Goal: Check status

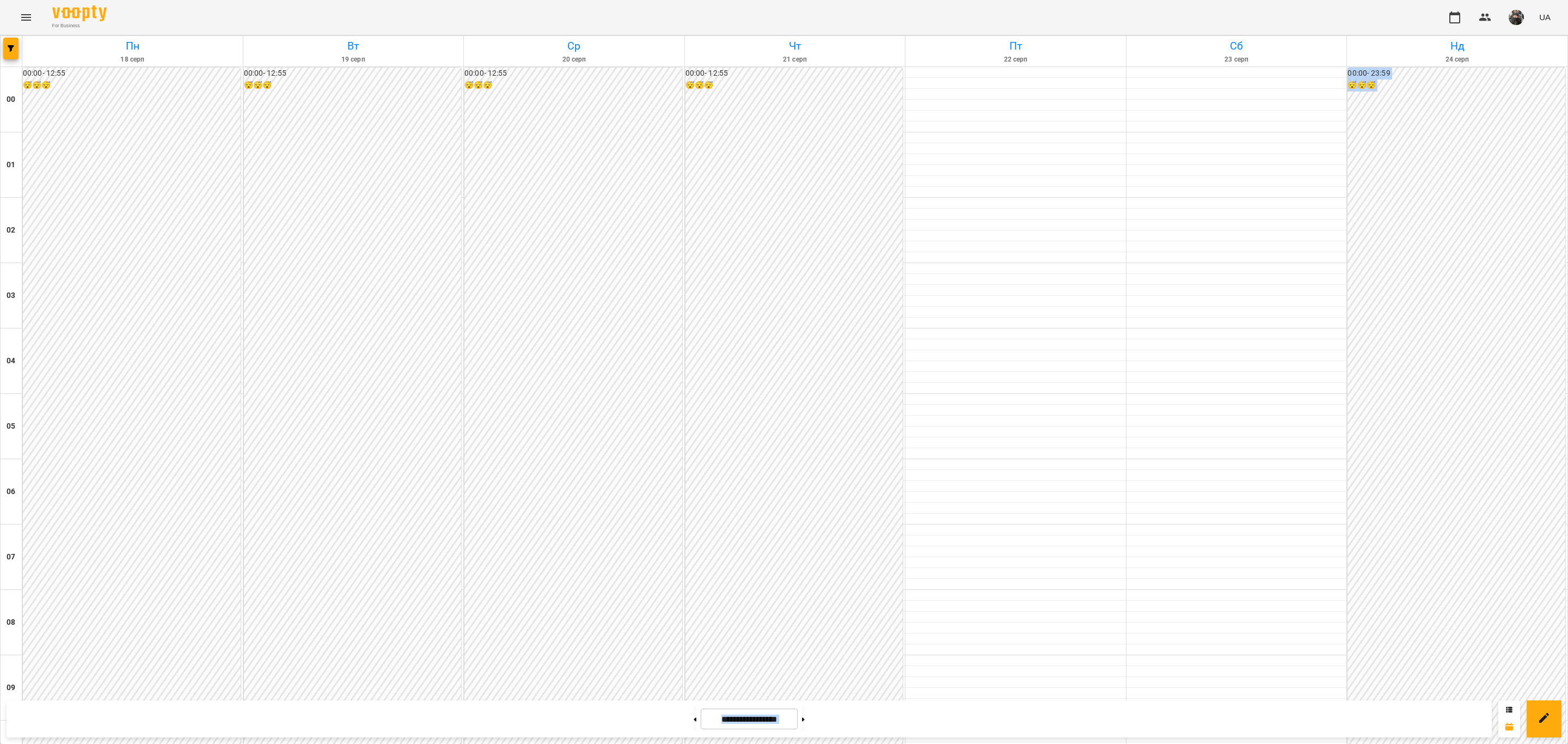
scroll to position [940, 0]
click at [869, 731] on div "**********" at bounding box center [749, 718] width 1485 height 37
